Goal: Task Accomplishment & Management: Manage account settings

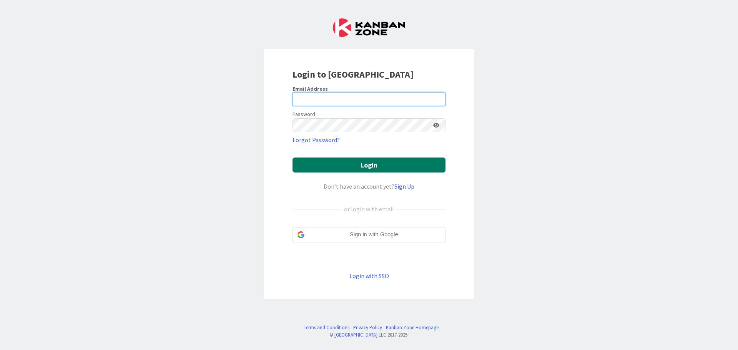
type input "[EMAIL_ADDRESS][DOMAIN_NAME]"
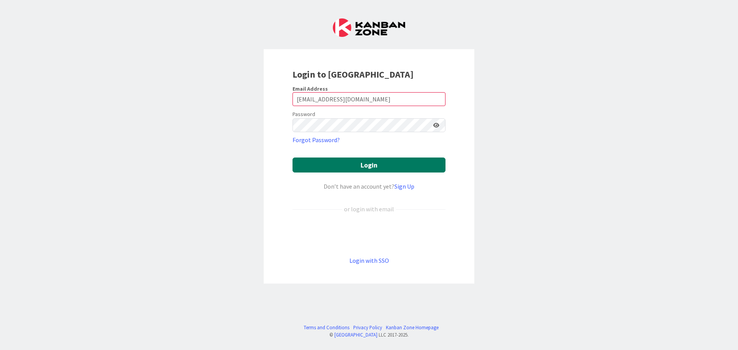
click at [359, 161] on button "Login" at bounding box center [369, 165] width 153 height 15
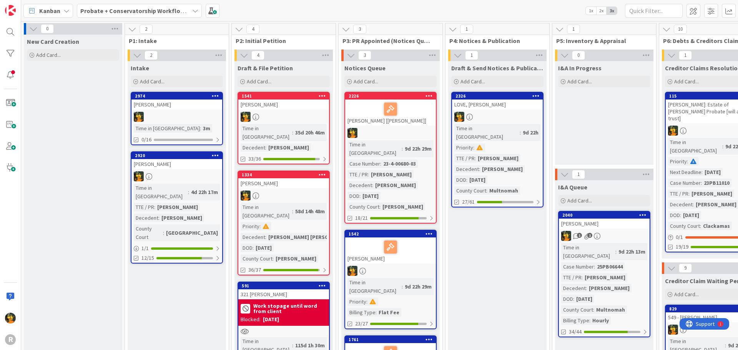
click at [67, 7] on div "Kanban" at bounding box center [48, 11] width 50 height 14
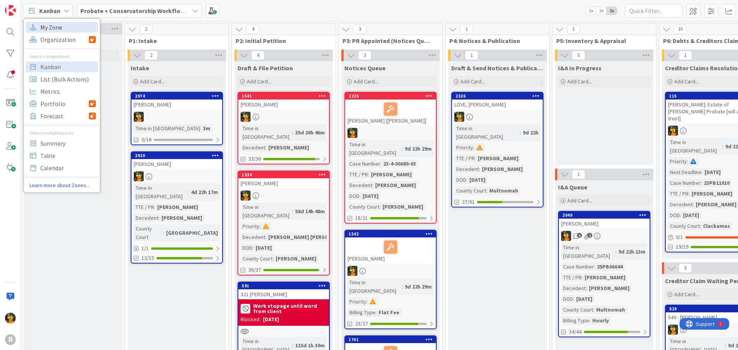
click at [54, 32] on span "My Zone" at bounding box center [67, 28] width 55 height 12
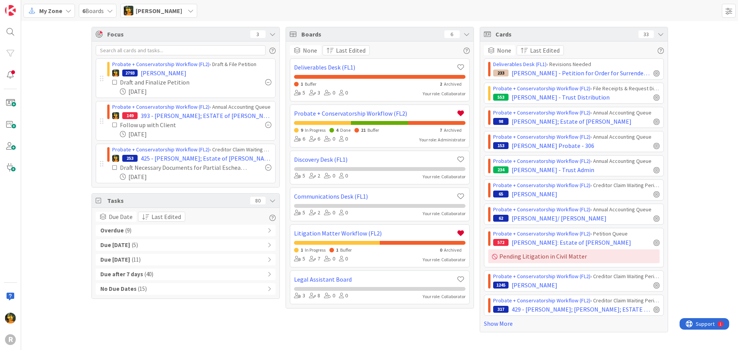
click at [176, 231] on div "Overdue ( 9 )" at bounding box center [186, 231] width 180 height 12
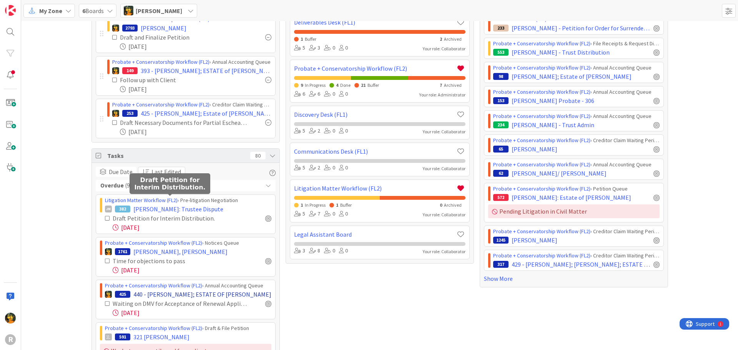
scroll to position [115, 0]
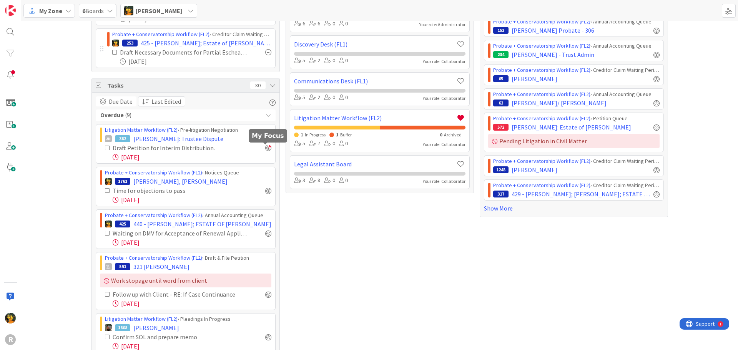
click at [266, 147] on div at bounding box center [268, 148] width 6 height 6
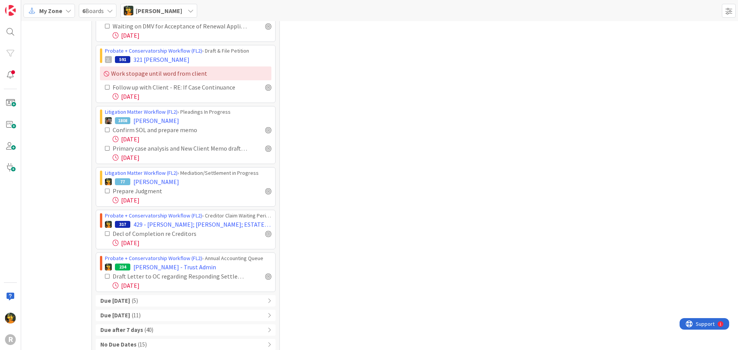
scroll to position [376, 0]
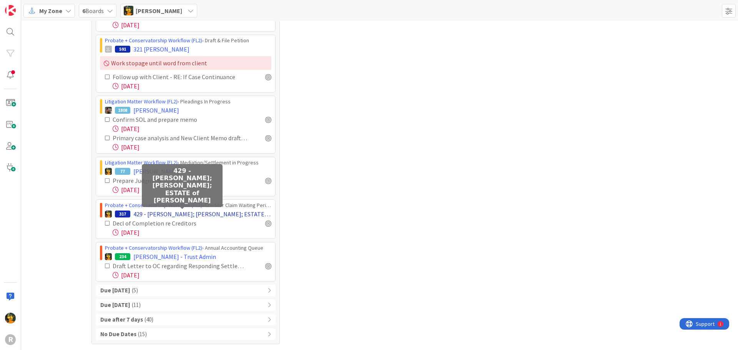
click at [154, 213] on span "429 - [PERSON_NAME]; [PERSON_NAME]; ESTATE of [PERSON_NAME]" at bounding box center [202, 214] width 138 height 9
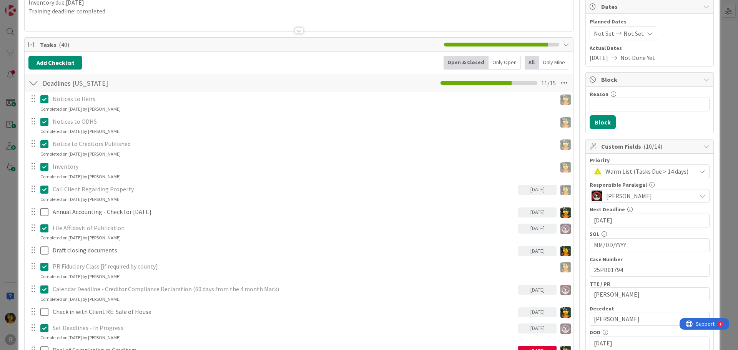
scroll to position [231, 0]
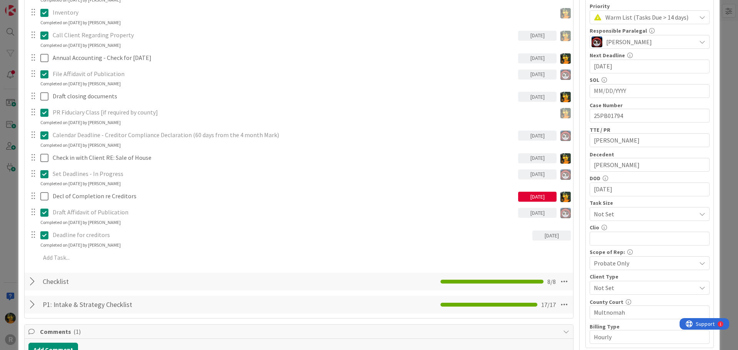
click at [535, 194] on div "[DATE]" at bounding box center [537, 197] width 38 height 10
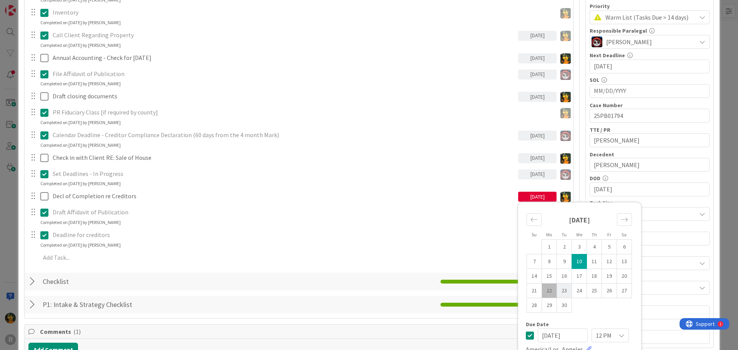
click at [557, 291] on td "23" at bounding box center [564, 291] width 15 height 15
type input "[DATE]"
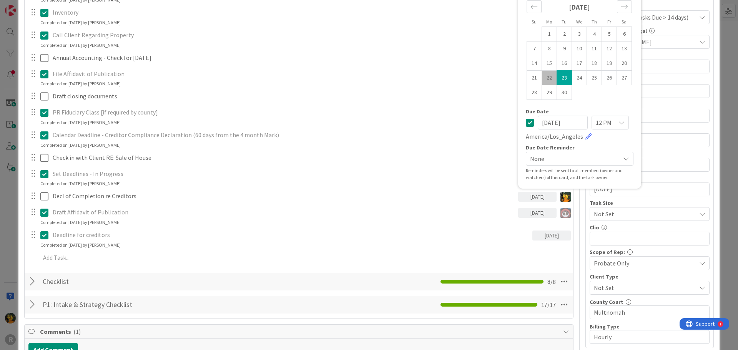
scroll to position [0, 0]
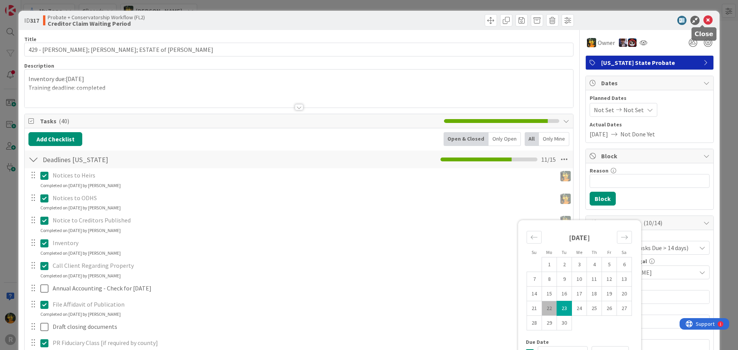
click at [705, 21] on icon at bounding box center [708, 20] width 9 height 9
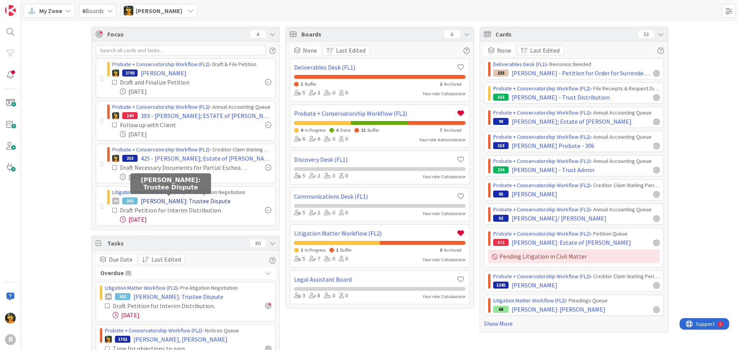
click at [165, 198] on span "[PERSON_NAME]: Trustee Dispute" at bounding box center [186, 201] width 90 height 9
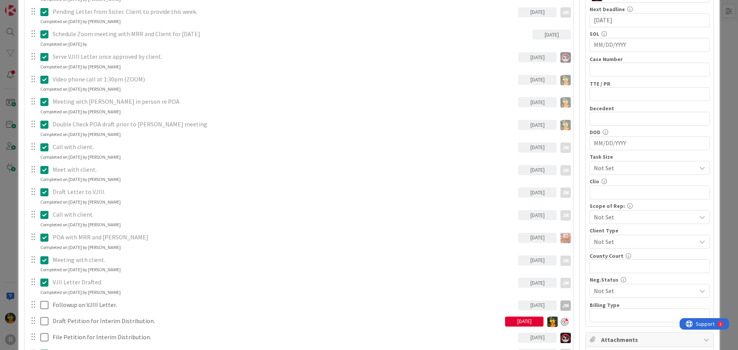
scroll to position [385, 0]
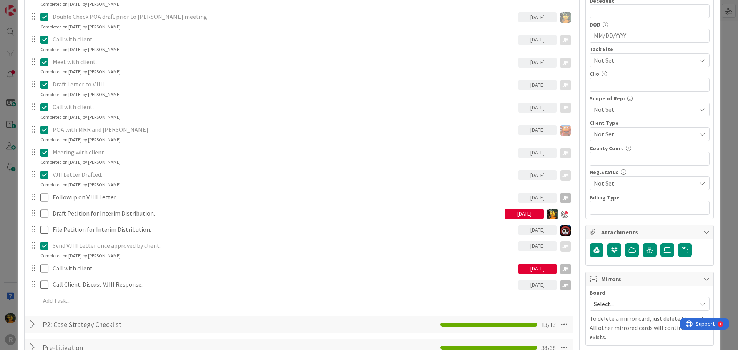
click at [512, 214] on div "[DATE]" at bounding box center [524, 214] width 38 height 10
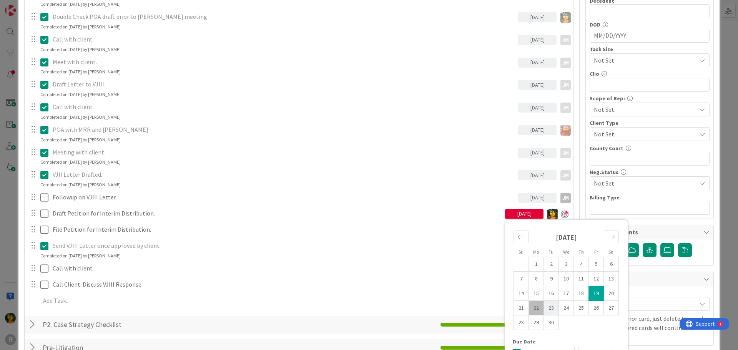
click at [549, 310] on td "23" at bounding box center [551, 308] width 15 height 15
type input "[DATE]"
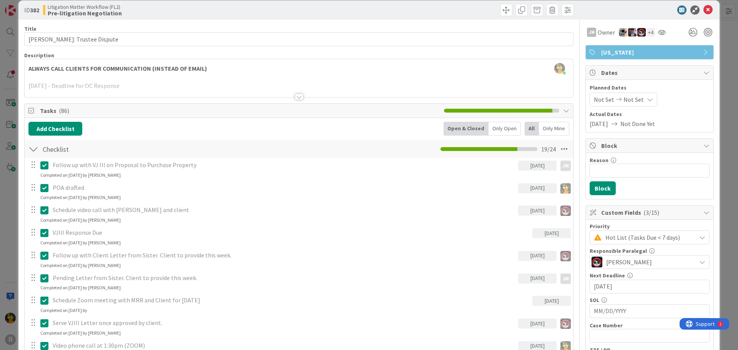
scroll to position [0, 0]
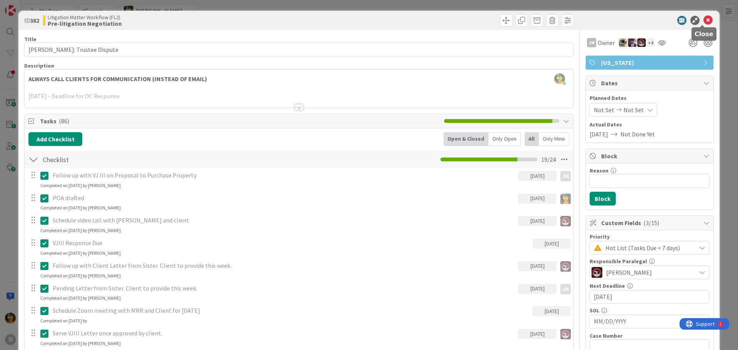
click at [704, 21] on icon at bounding box center [708, 20] width 9 height 9
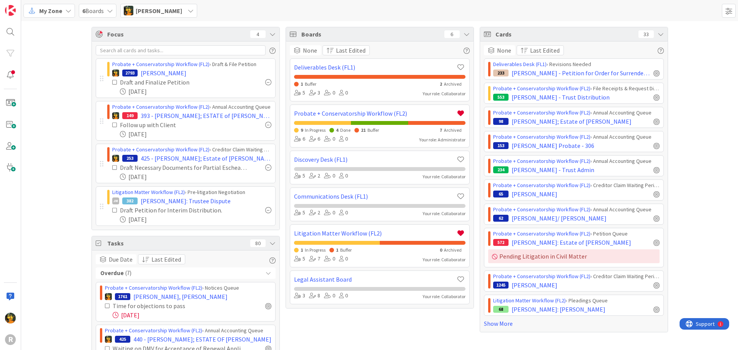
click at [265, 83] on div at bounding box center [268, 82] width 6 height 6
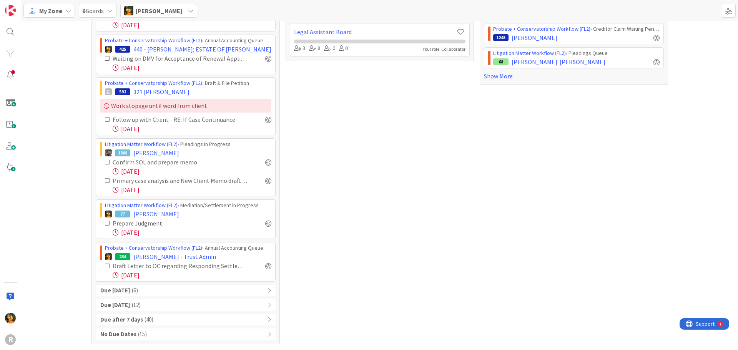
click at [123, 288] on b "Due [DATE]" at bounding box center [115, 290] width 30 height 9
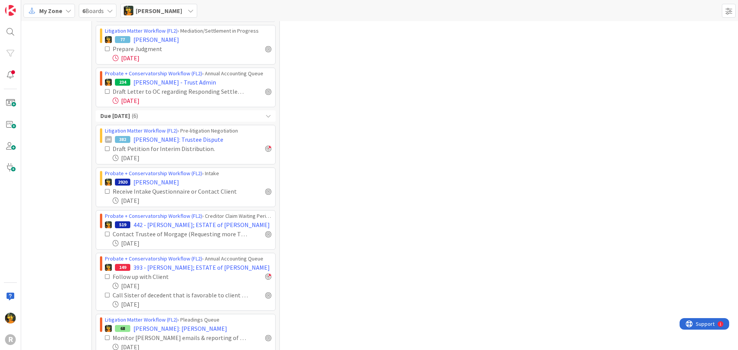
scroll to position [440, 0]
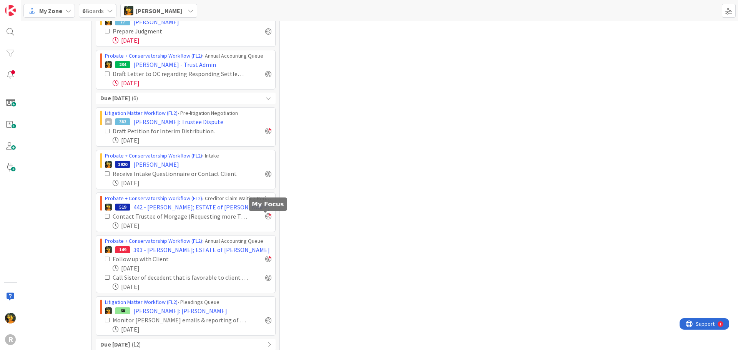
click at [267, 216] on div at bounding box center [268, 216] width 6 height 6
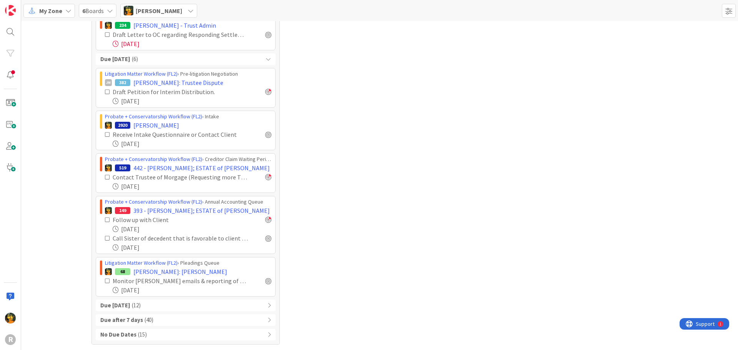
scroll to position [522, 0]
click at [165, 308] on div "Due [DATE] ( 12 )" at bounding box center [186, 306] width 180 height 12
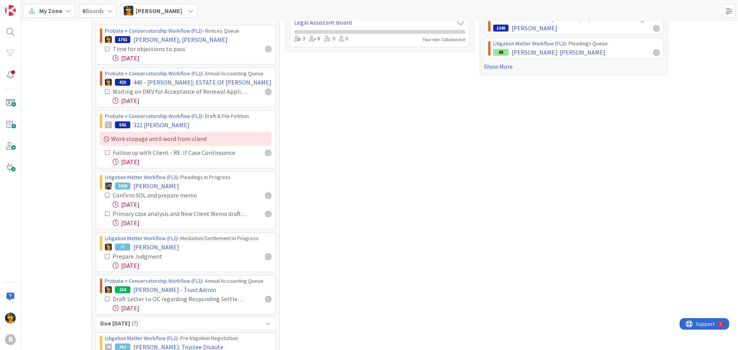
scroll to position [0, 0]
